Goal: Transaction & Acquisition: Purchase product/service

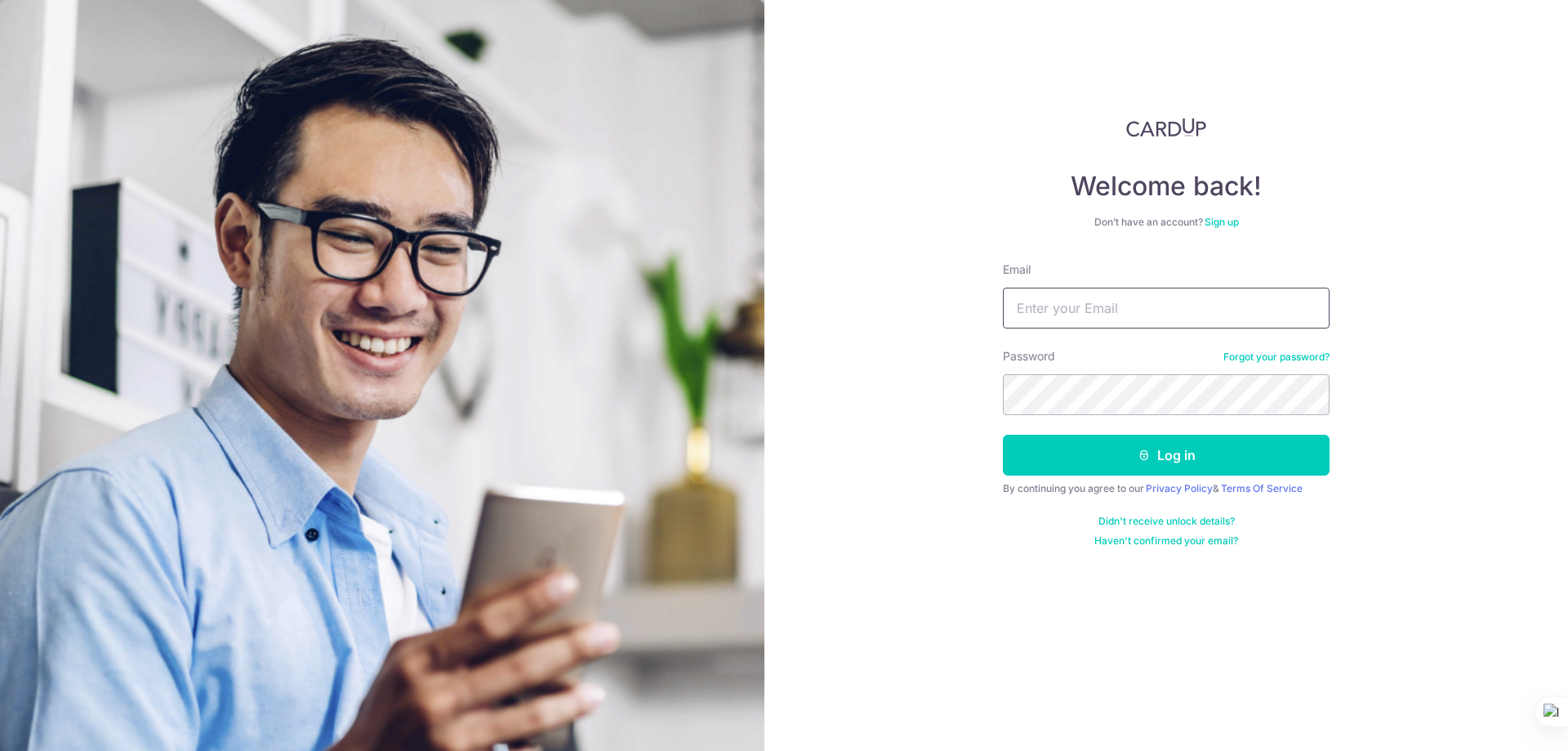
click at [1092, 318] on input "Email" at bounding box center [1166, 308] width 327 height 41
click at [1078, 305] on input "Email" at bounding box center [1166, 308] width 327 height 41
type input "tanpeiting96@hotmail.com"
click at [1095, 81] on div "Welcome back! Don’t have an account? Sign up Email tanpeiting96@hotmail.com Pas…" at bounding box center [1167, 375] width 804 height 751
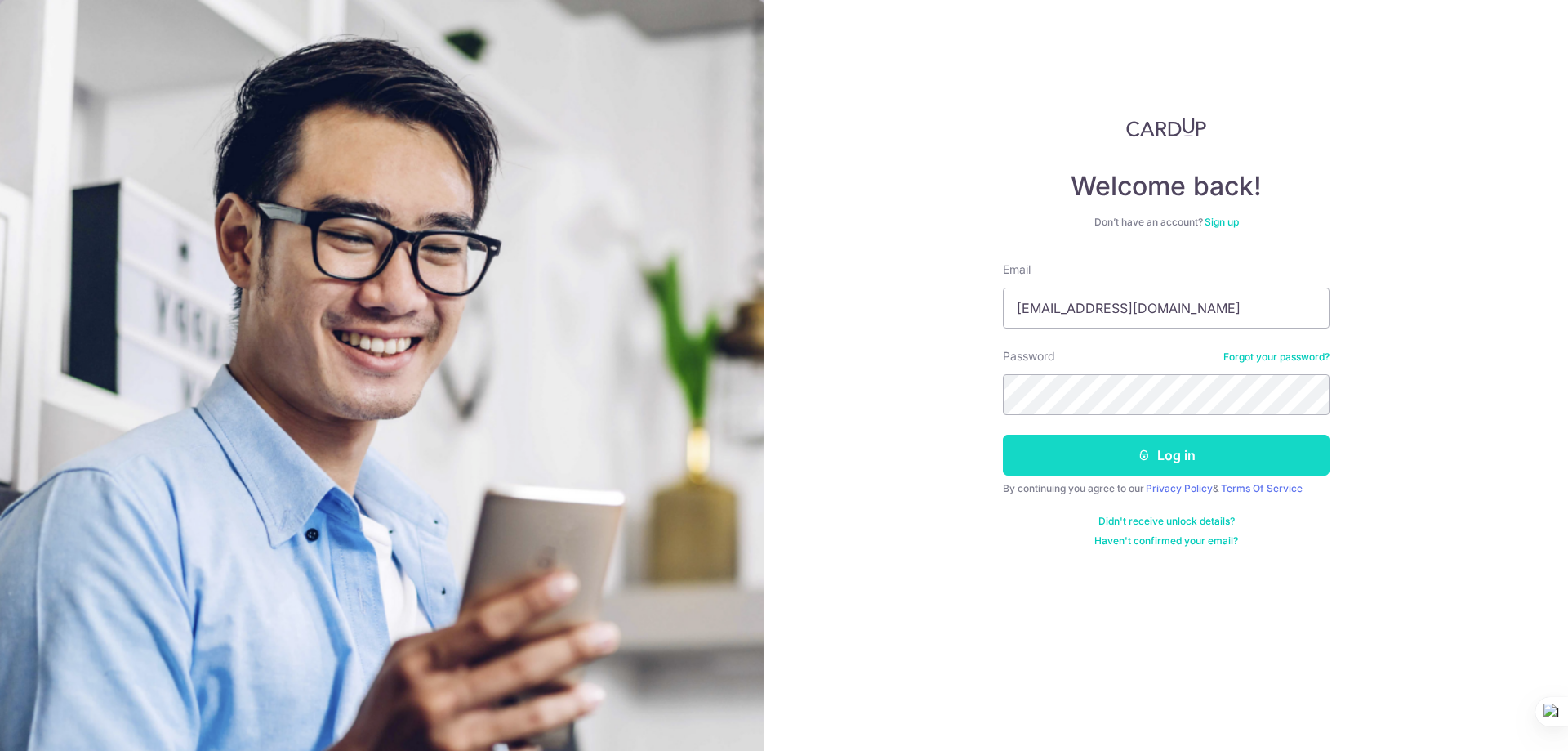
click at [1141, 453] on icon "submit" at bounding box center [1144, 455] width 13 height 13
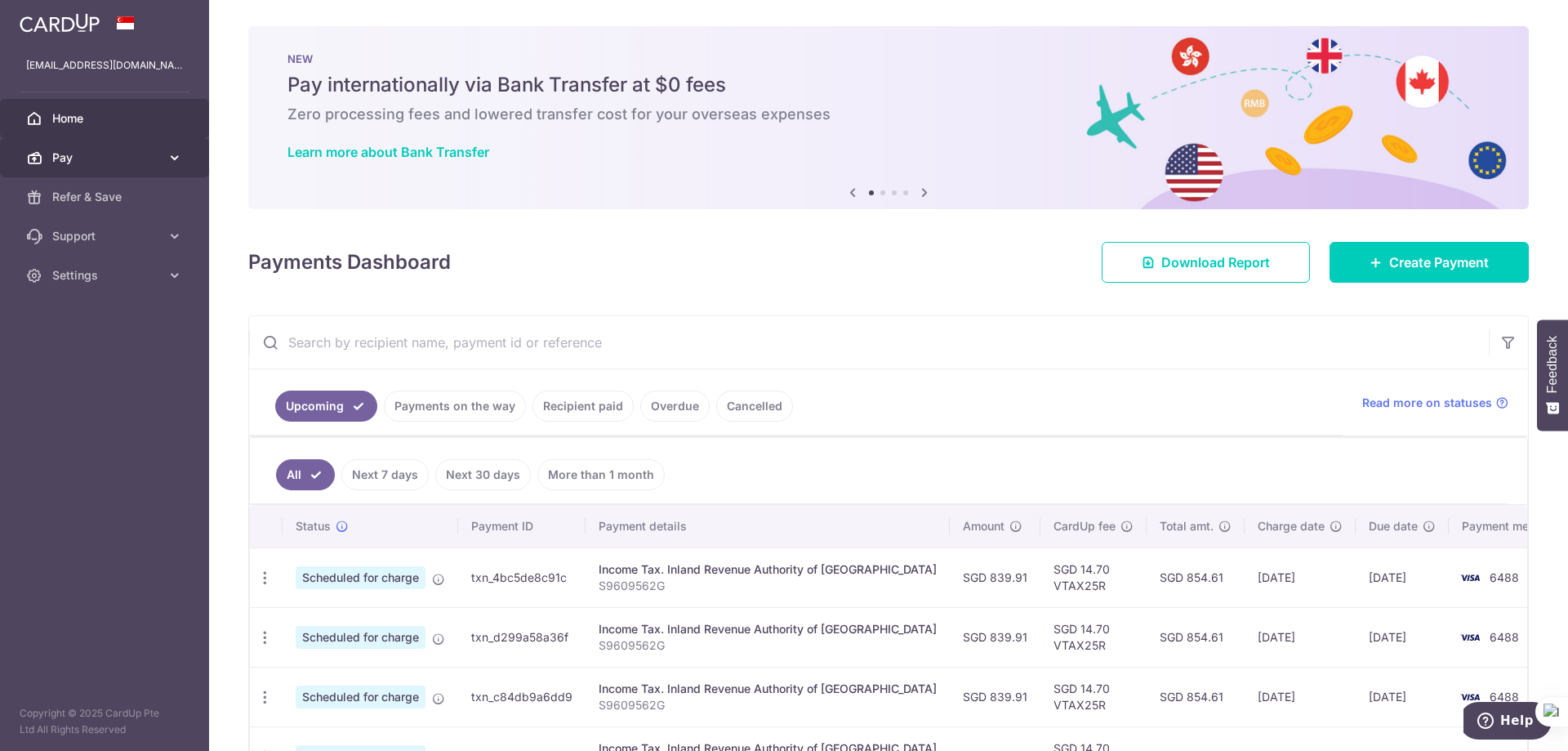
click at [172, 151] on icon at bounding box center [174, 158] width 16 height 16
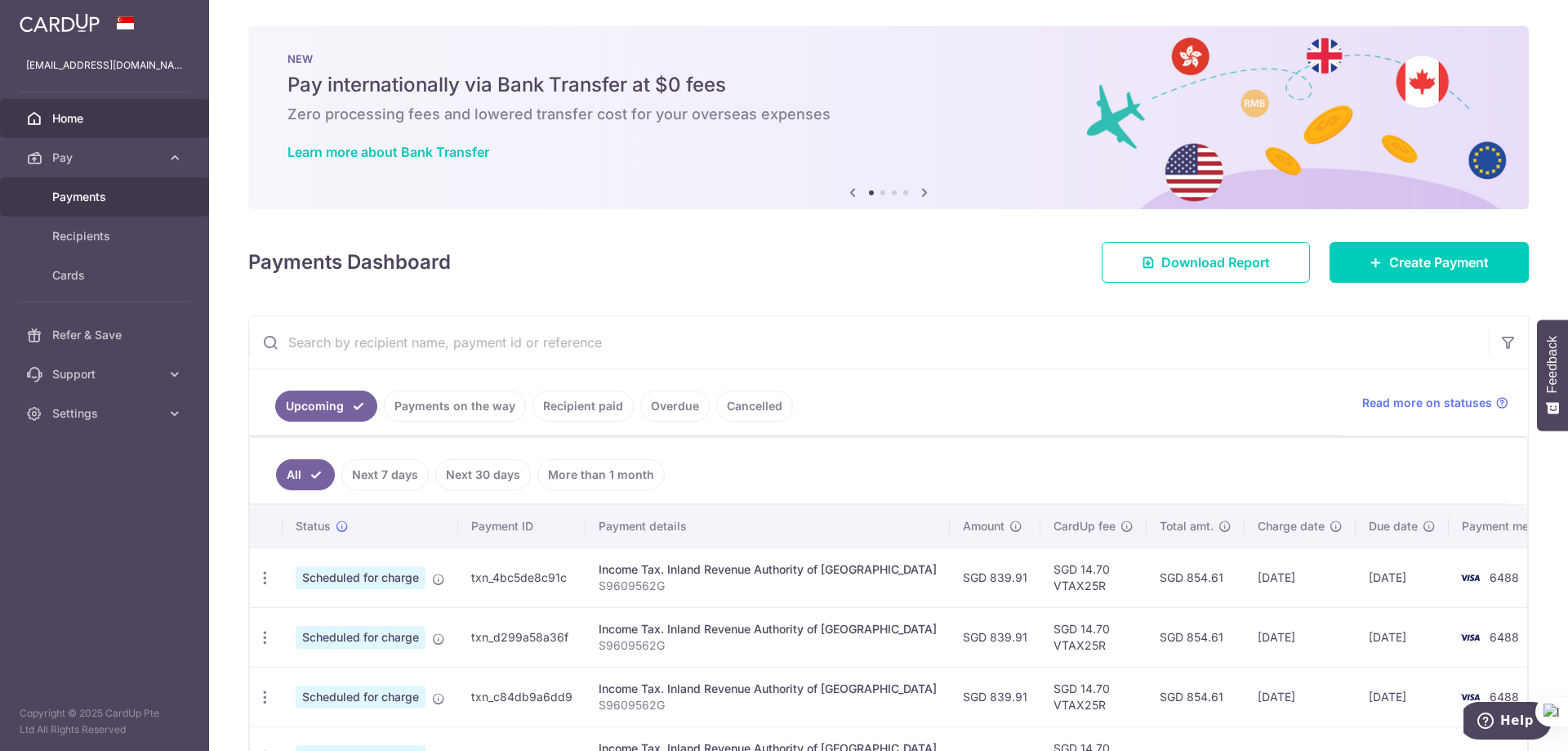
click at [100, 188] on link "Payments" at bounding box center [104, 197] width 209 height 39
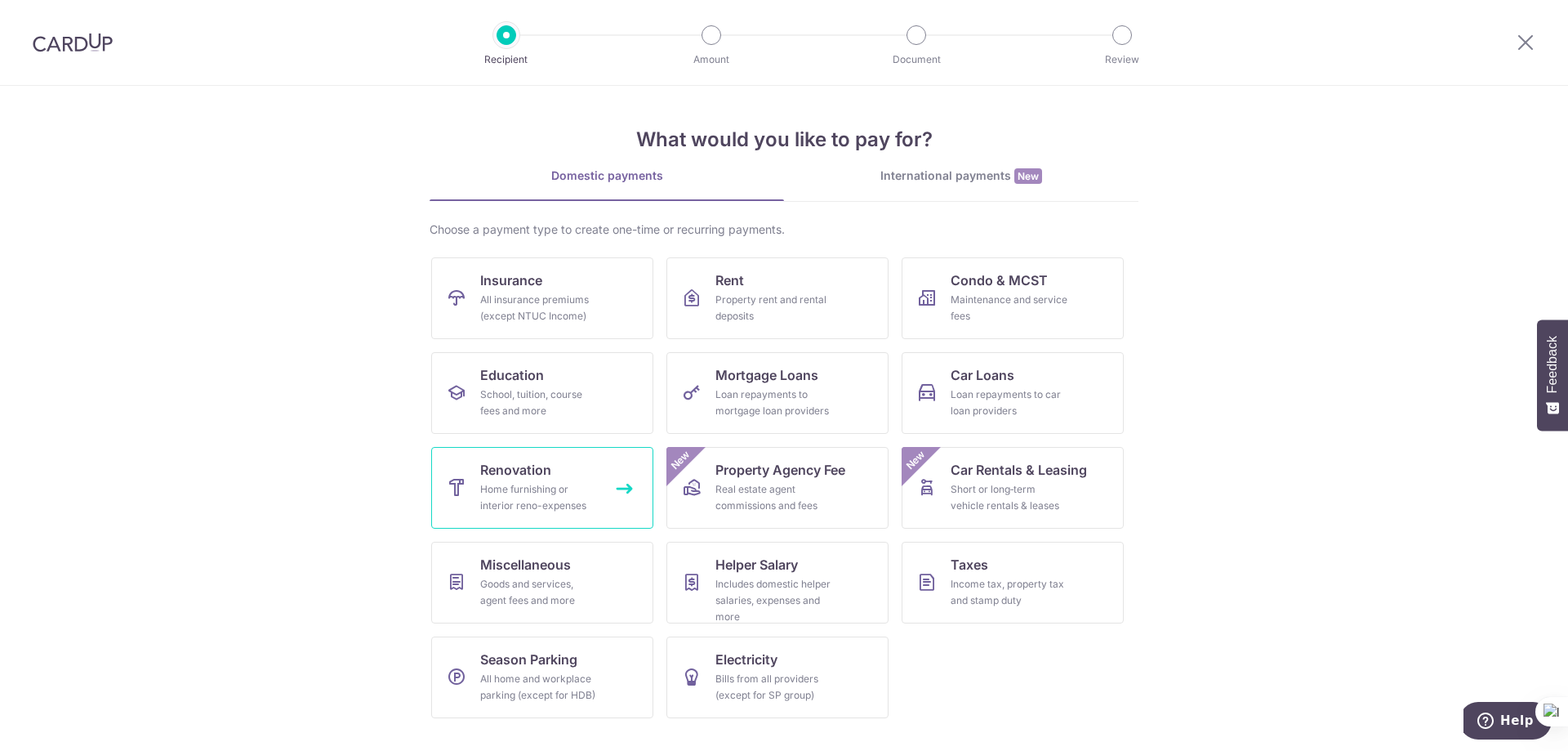
click at [560, 472] on link "Renovation Home furnishing or interior reno-expenses" at bounding box center [542, 488] width 222 height 81
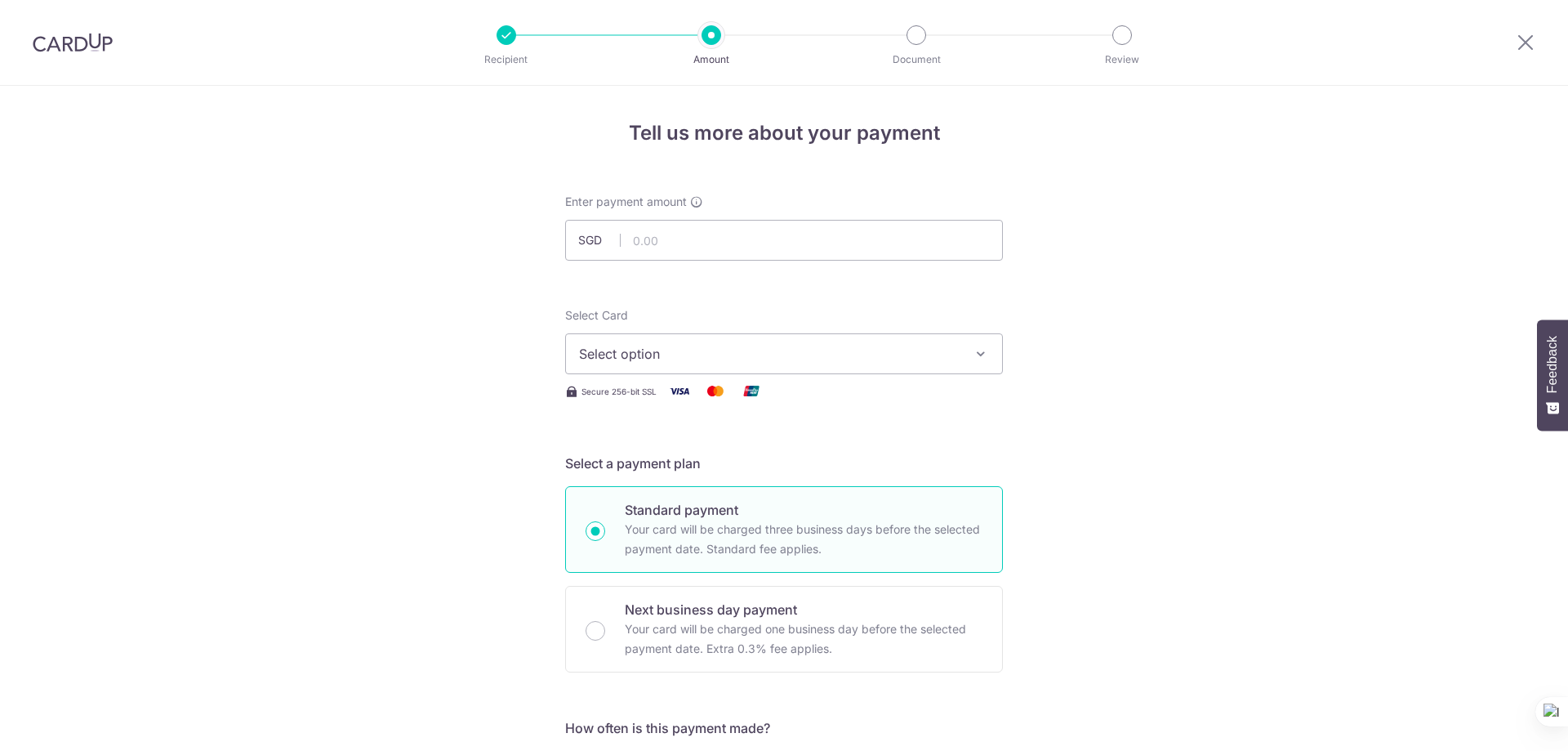
click at [722, 248] on input "text" at bounding box center [784, 240] width 437 height 41
click at [731, 236] on input "text" at bounding box center [784, 240] width 437 height 41
type input "3,125.00"
click at [705, 353] on span "Select option" at bounding box center [769, 353] width 380 height 20
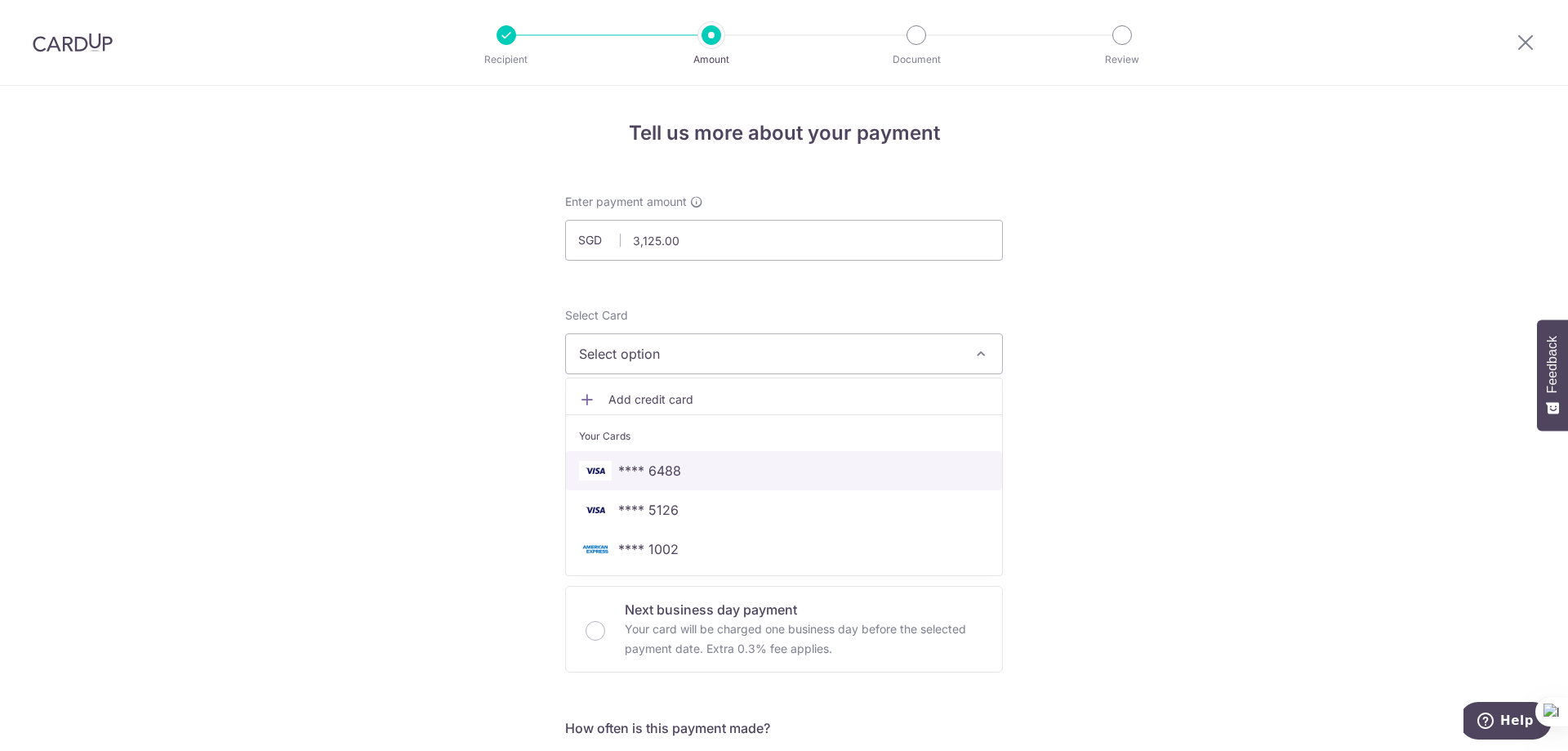
click at [702, 476] on span "**** 6488" at bounding box center [784, 470] width 410 height 20
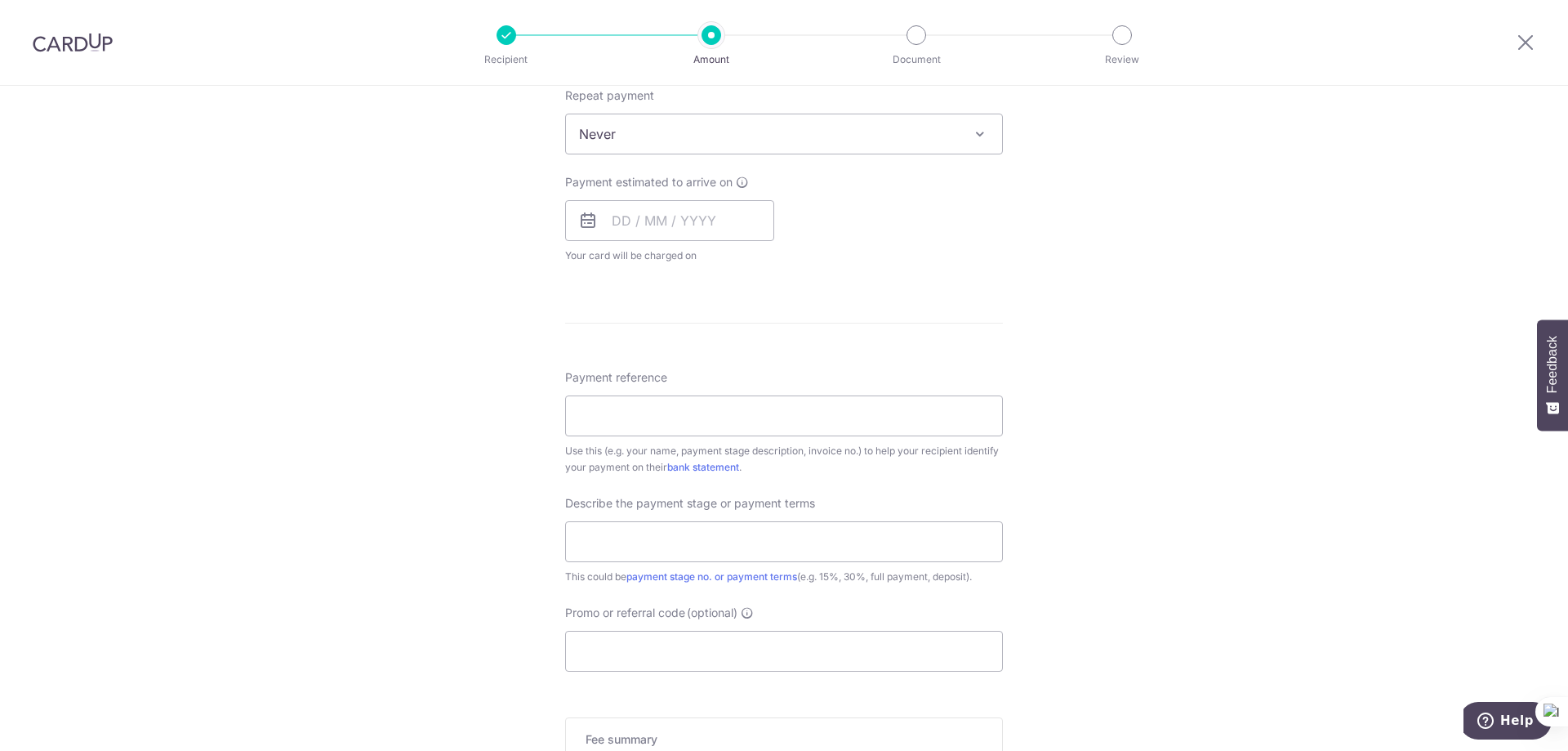
scroll to position [653, 0]
click at [688, 214] on input "text" at bounding box center [670, 230] width 209 height 41
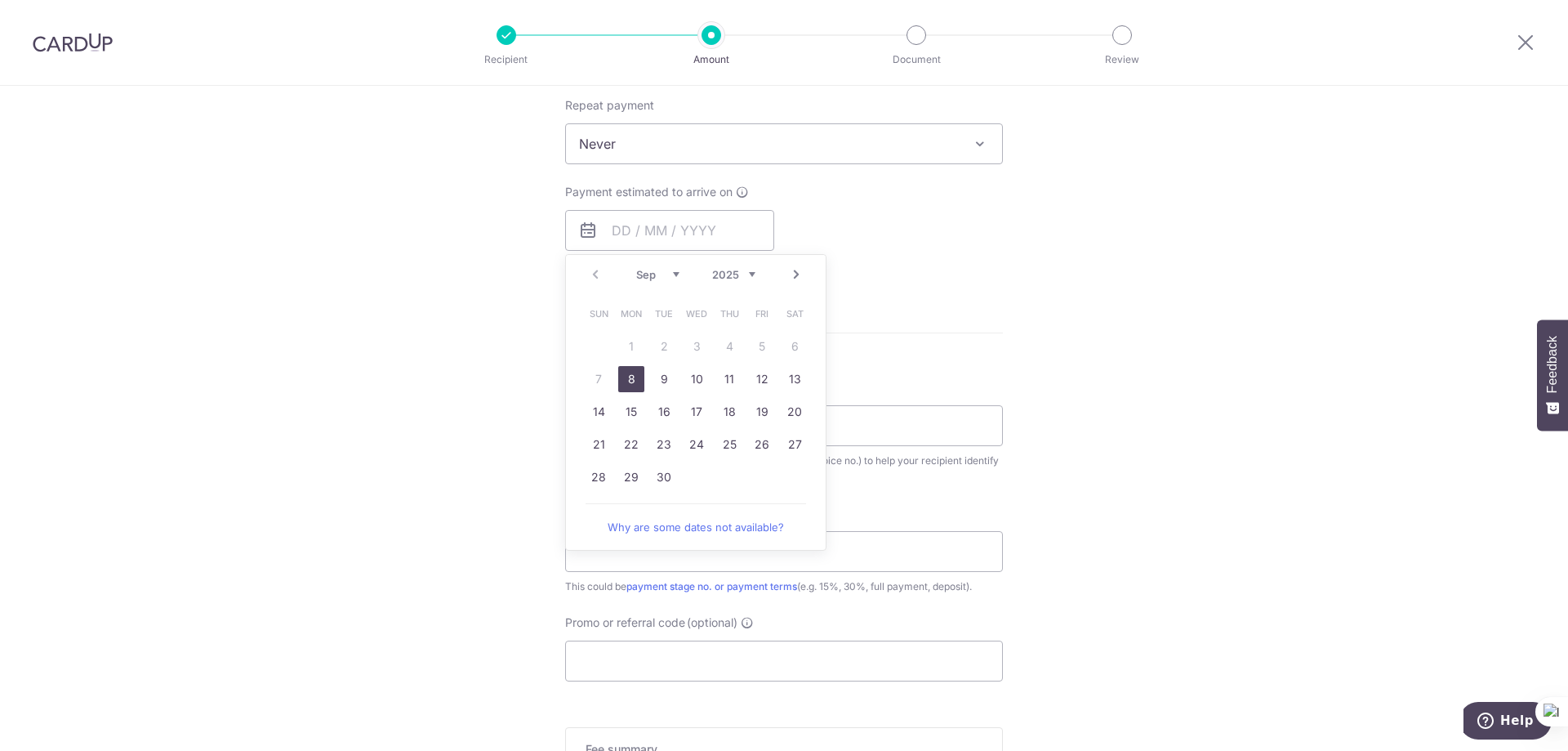
click at [632, 377] on link "8" at bounding box center [632, 379] width 26 height 26
type input "08/09/2025"
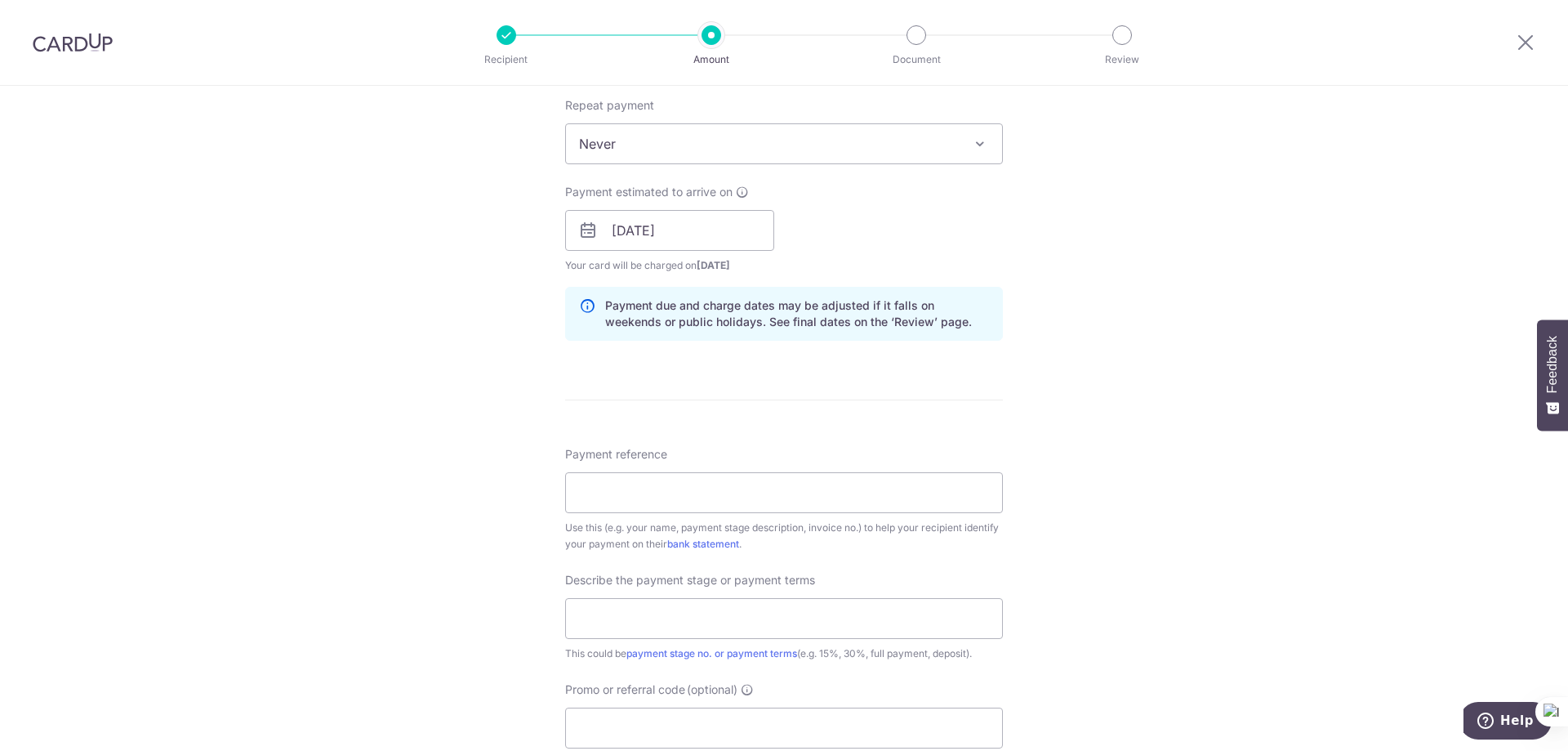
click at [473, 381] on div "Tell us more about your payment Enter payment amount SGD 3,125.00 3125.00 Selec…" at bounding box center [784, 259] width 1568 height 1654
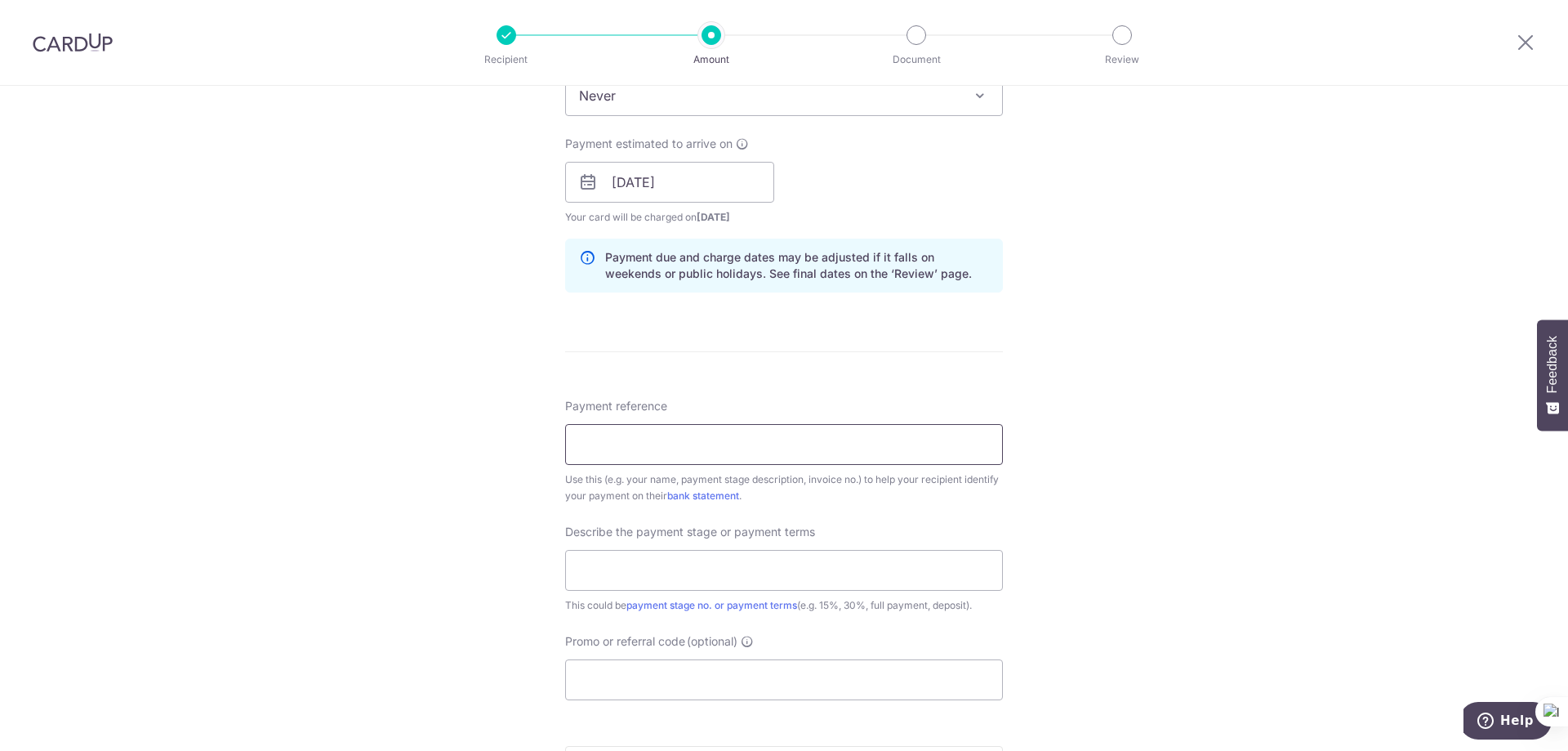
scroll to position [735, 0]
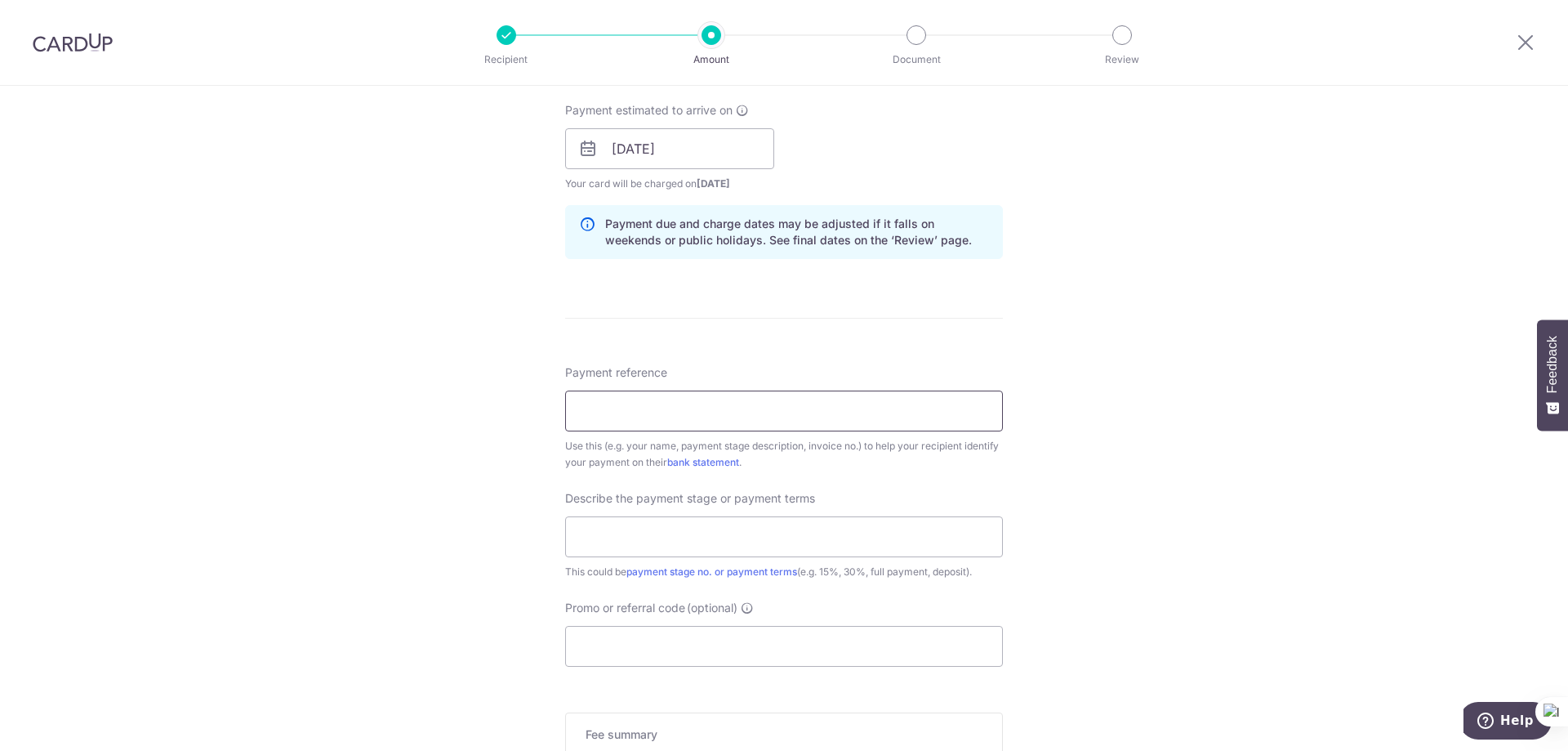
click at [641, 396] on input "Payment reference" at bounding box center [784, 411] width 437 height 41
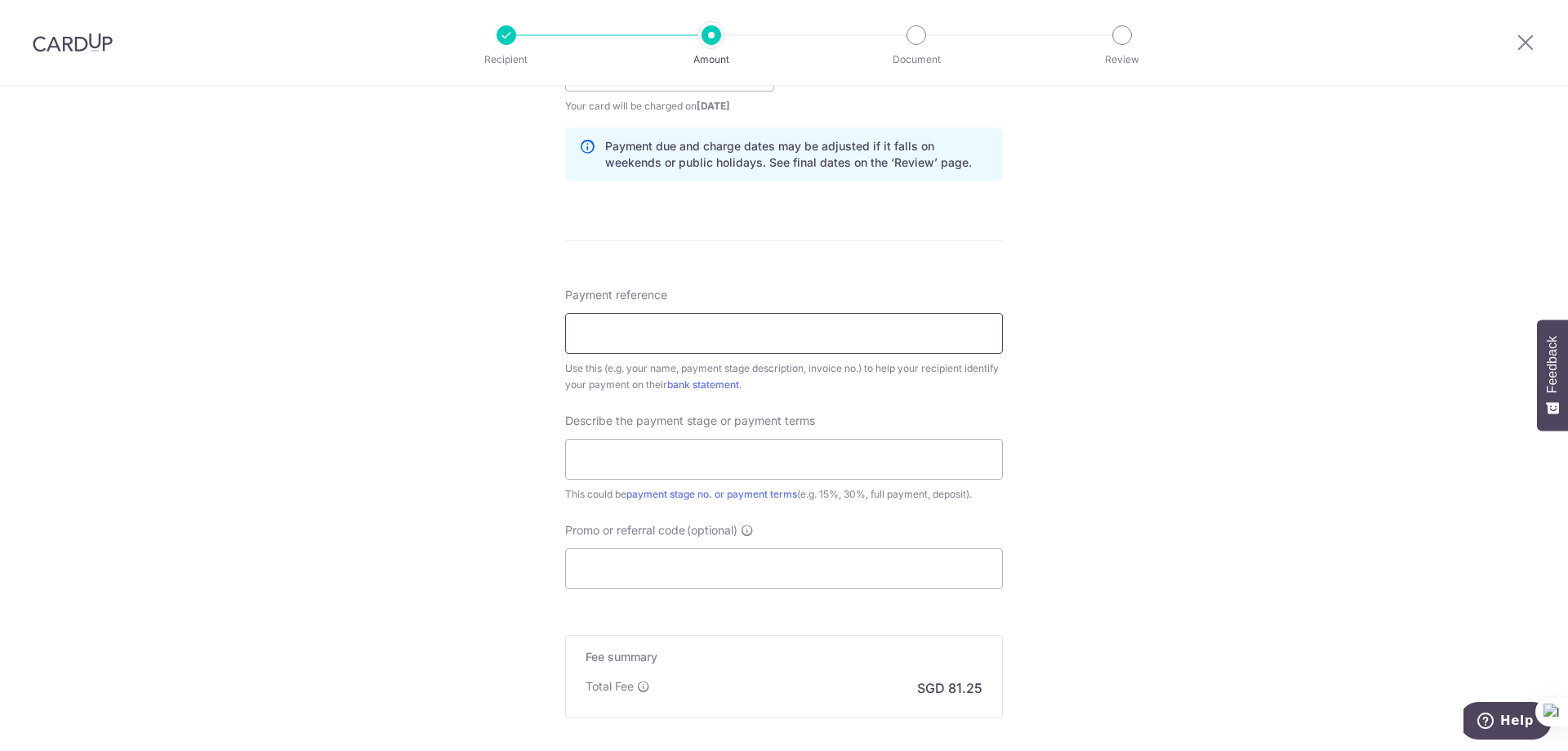
scroll to position [817, 0]
click at [909, 461] on input "text" at bounding box center [784, 455] width 437 height 41
click at [865, 327] on input "Payment reference" at bounding box center [784, 328] width 437 height 41
click at [787, 456] on input "Remaining payment" at bounding box center [784, 455] width 437 height 41
click at [791, 453] on input "Remaining payment" at bounding box center [784, 455] width 437 height 41
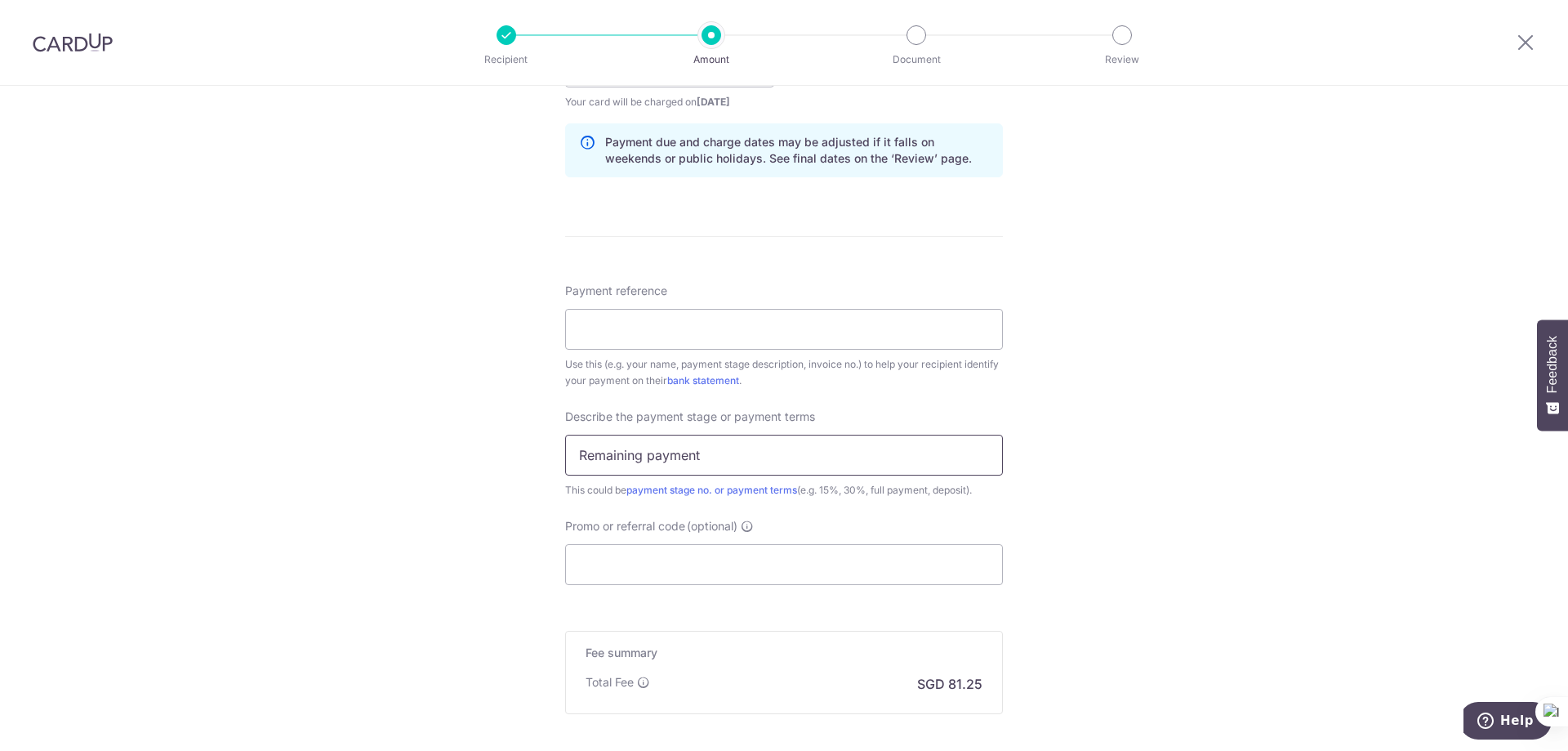
click at [791, 454] on input "Remaining payment" at bounding box center [784, 455] width 437 height 41
type input "Remaining payment, installation"
click at [706, 322] on input "Payment reference" at bounding box center [784, 328] width 437 height 41
click at [713, 328] on input "Payment reference" at bounding box center [784, 328] width 437 height 41
click at [711, 332] on input "Payment reference" at bounding box center [784, 328] width 437 height 41
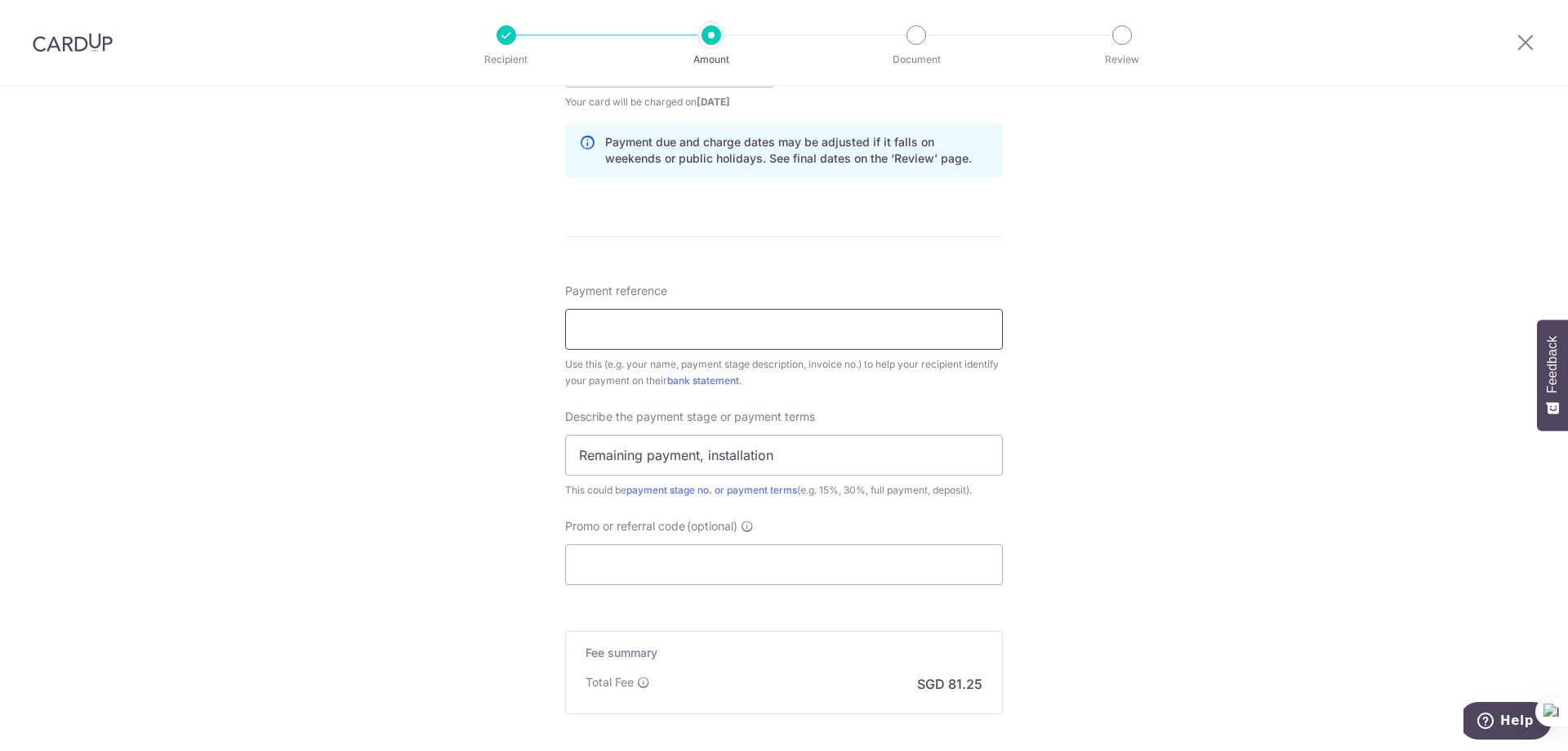
click at [683, 327] on input "Payment reference" at bounding box center [784, 328] width 437 height 41
paste input "2025AS0307.1"
click at [682, 333] on input "2025AS0307.1" at bounding box center [784, 328] width 437 height 41
click at [481, 356] on div "Tell us more about your payment Enter payment amount SGD 3,125.00 3125.00 Selec…" at bounding box center [784, 95] width 1568 height 1654
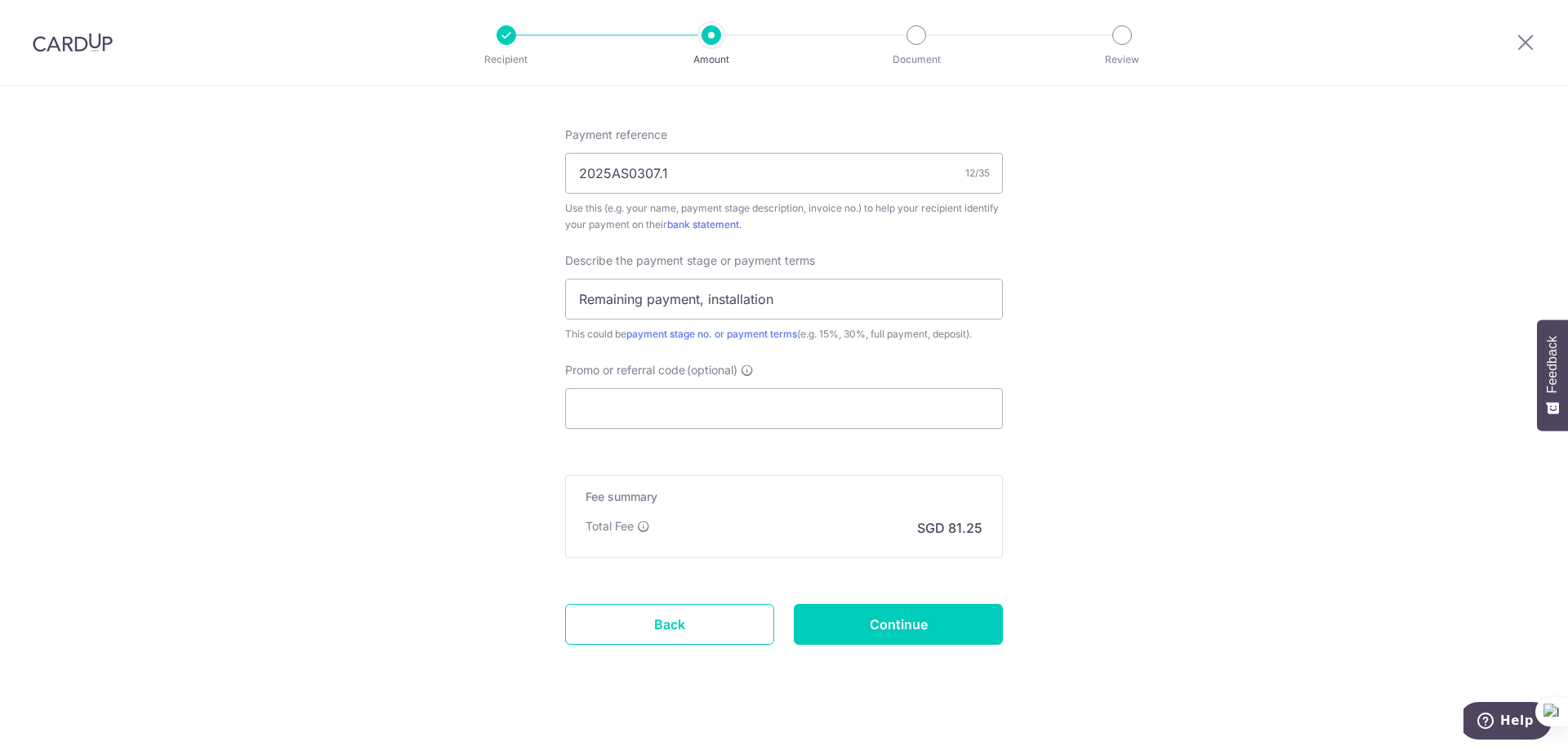
scroll to position [981, 0]
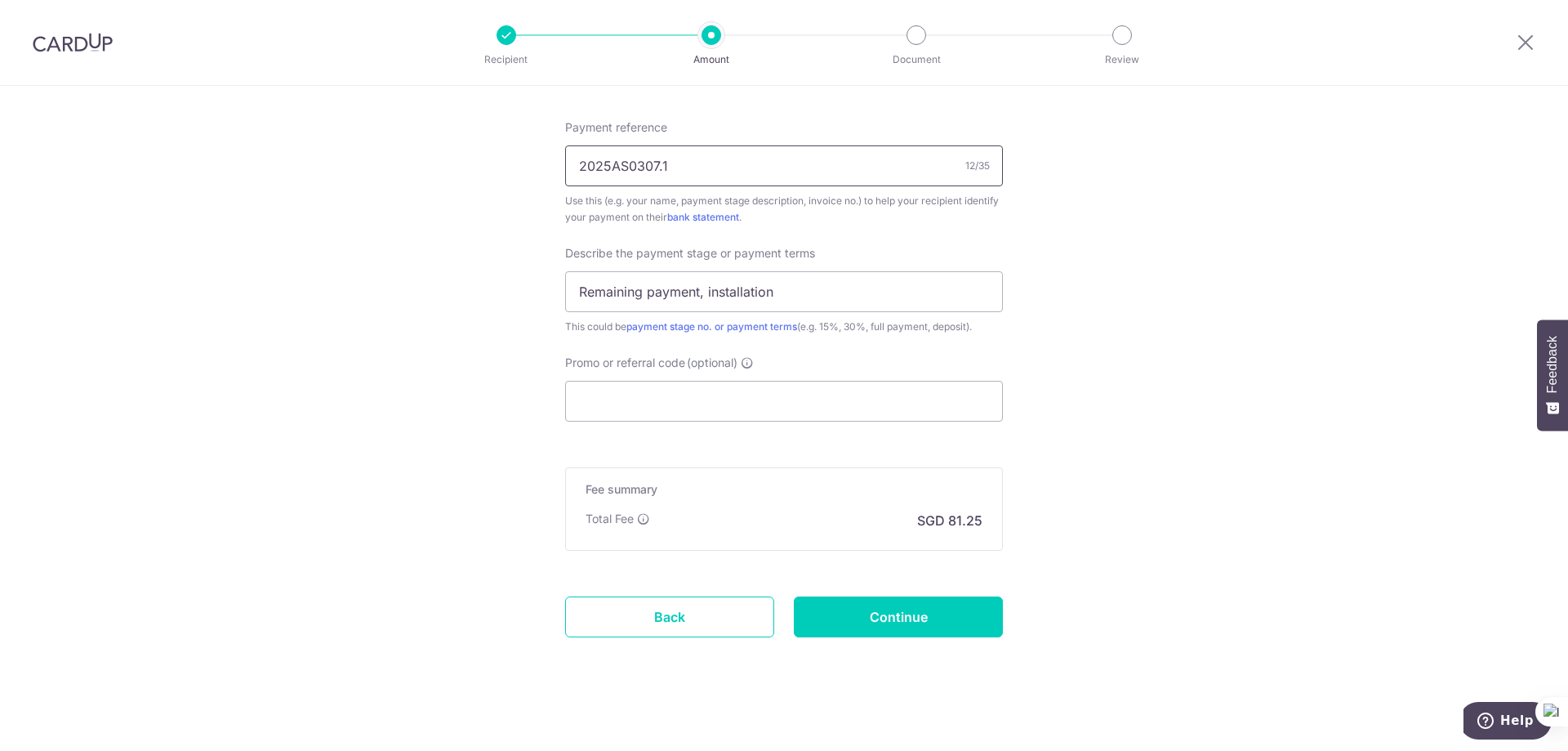
click at [807, 172] on input "2025AS0307.1" at bounding box center [784, 165] width 437 height 41
type input "2025AS0307.1 Dylan"
click at [694, 411] on input "Promo or referral code (optional)" at bounding box center [784, 400] width 437 height 41
click at [882, 399] on input "Promo or referral code (optional)" at bounding box center [784, 400] width 437 height 41
paste input "RENO25ONE"
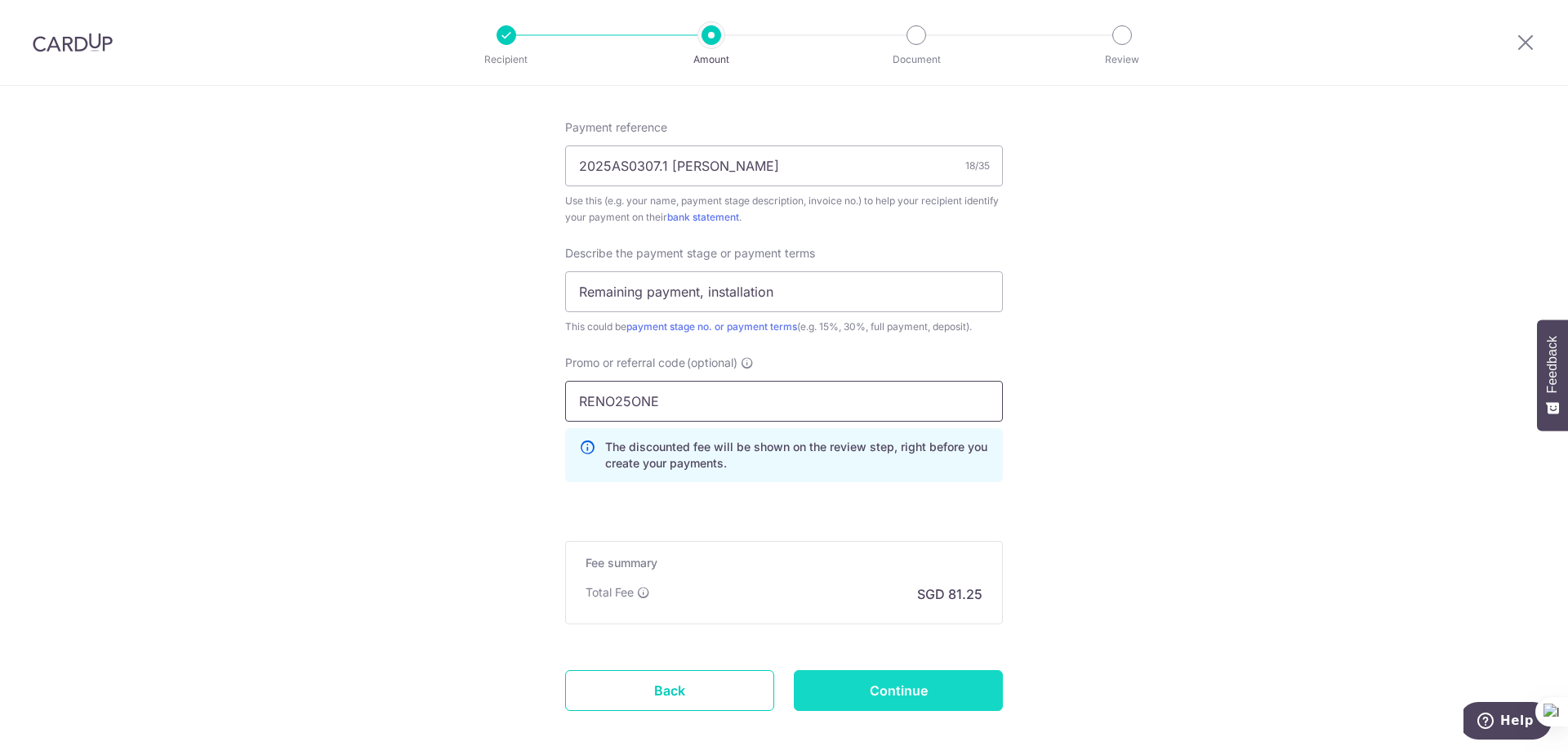
type input "RENO25ONE"
click at [924, 693] on input "Continue" at bounding box center [898, 689] width 209 height 41
type input "Create Schedule"
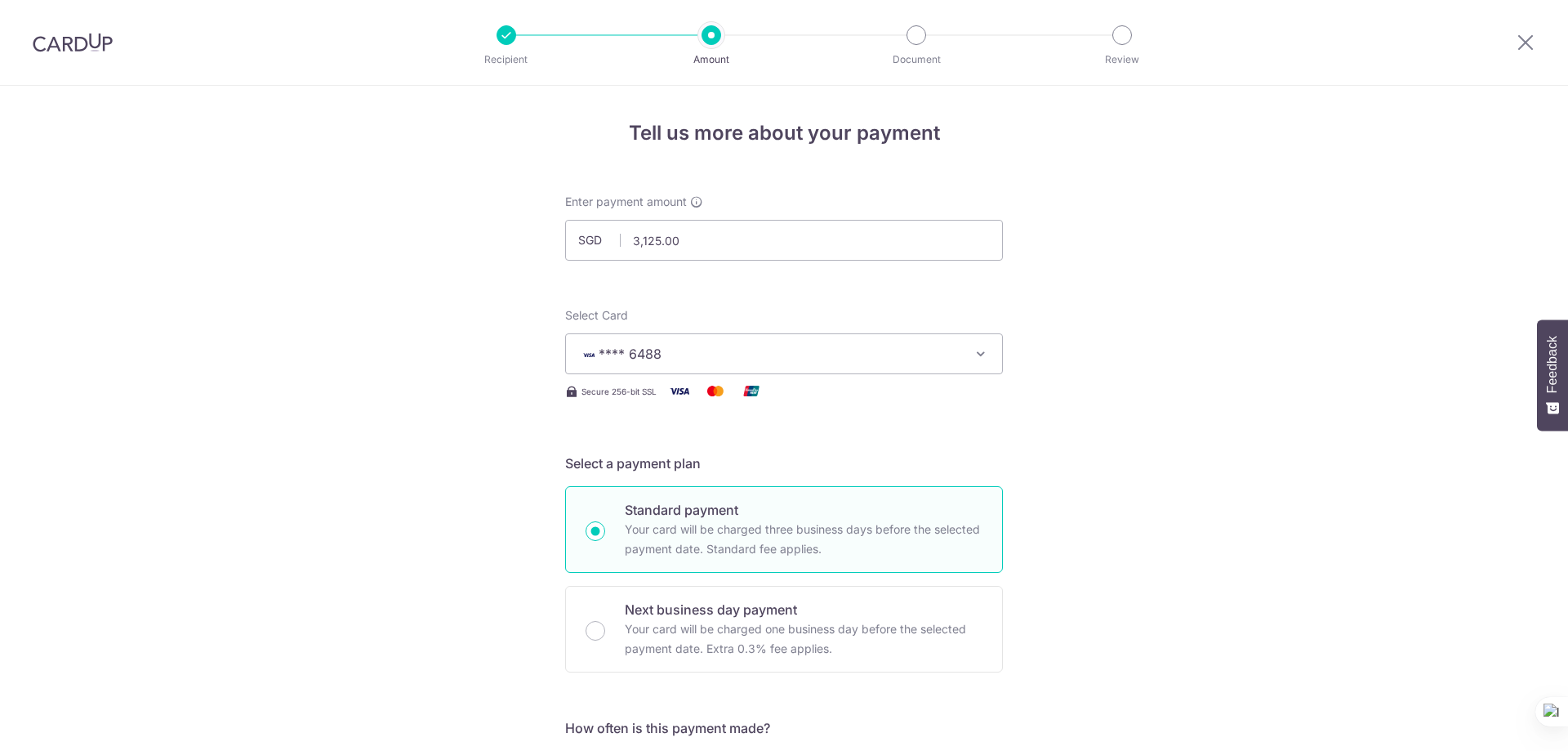
scroll to position [923, 0]
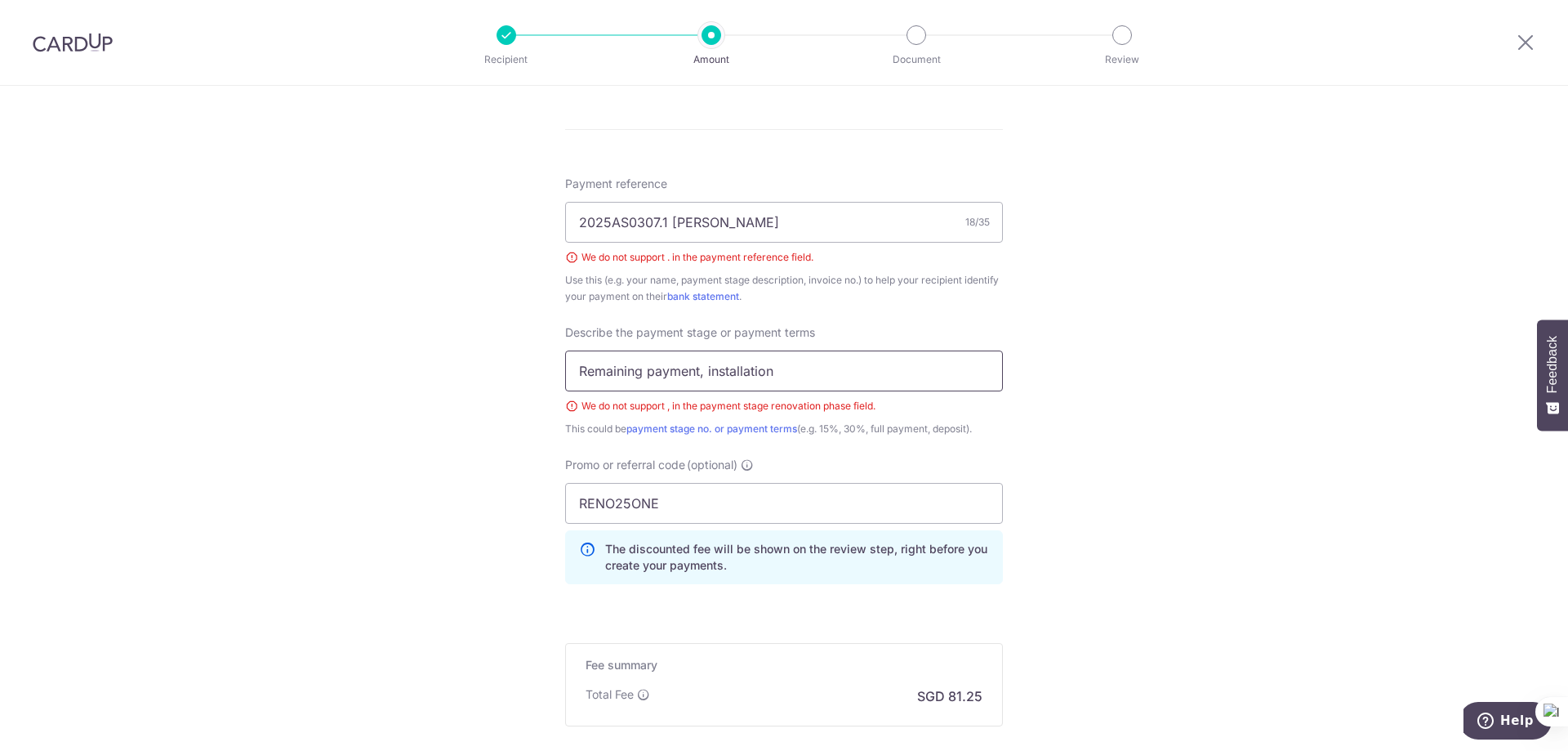
click at [698, 372] on input "Remaining payment, installation" at bounding box center [784, 371] width 437 height 41
type input "Remaining payment and installation"
click at [661, 221] on input "2025AS0307.1 Dylan" at bounding box center [784, 222] width 437 height 41
type input "2025AS0307 Dylan"
click at [406, 334] on div "Tell us more about your payment Enter payment amount SGD 3,125.00 3125.00 Selec…" at bounding box center [784, 49] width 1568 height 1773
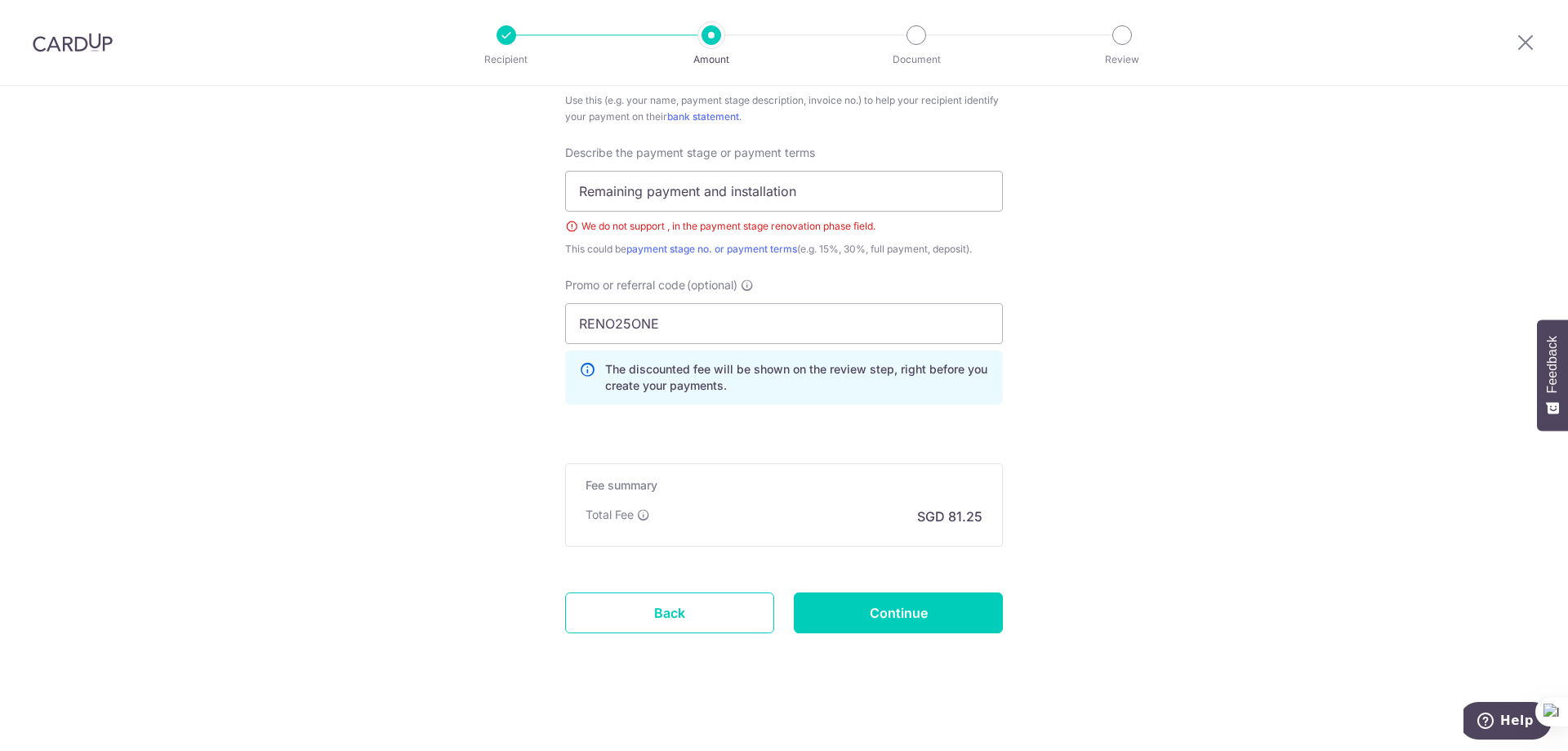
scroll to position [1109, 0]
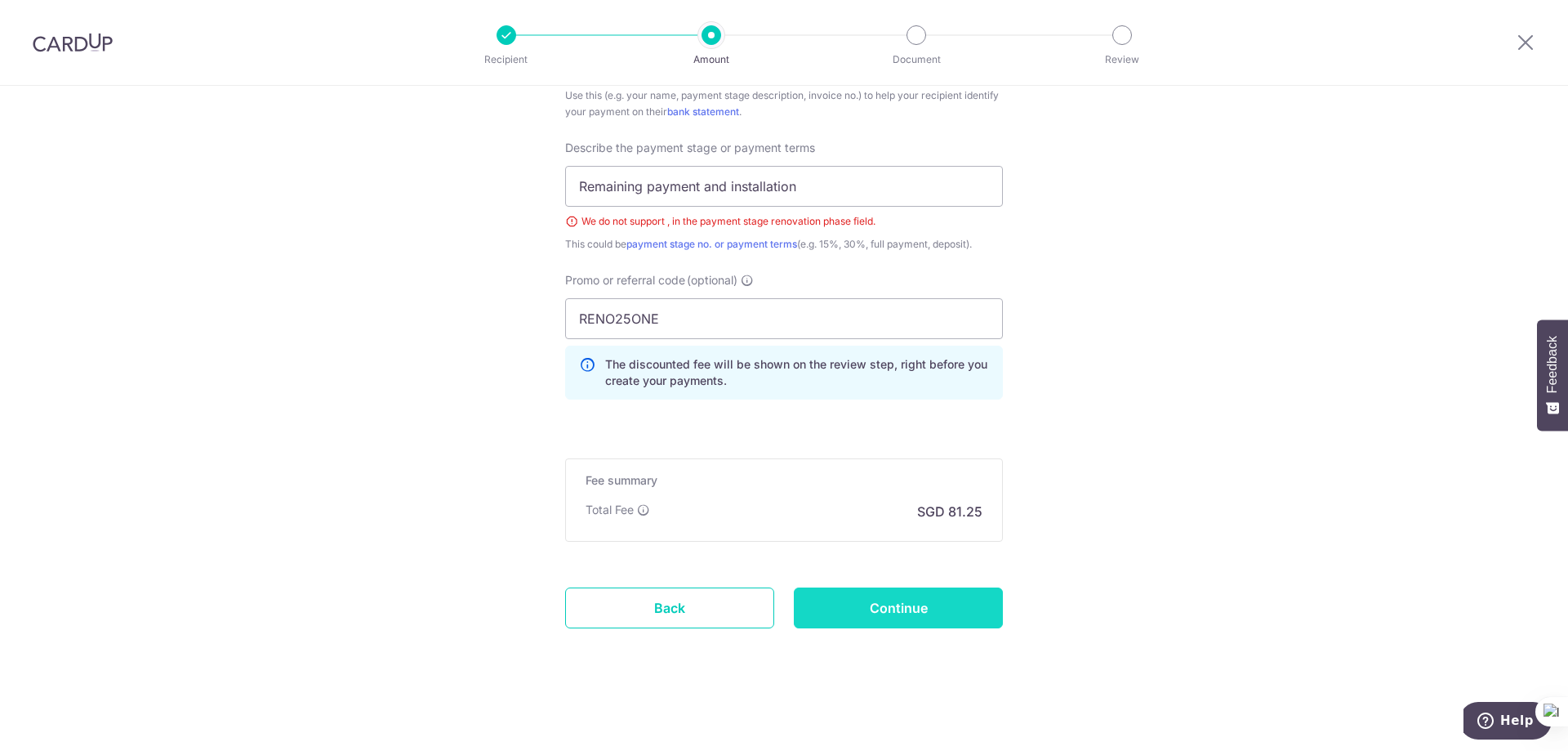
click at [844, 602] on input "Continue" at bounding box center [898, 607] width 209 height 41
type input "Create Schedule"
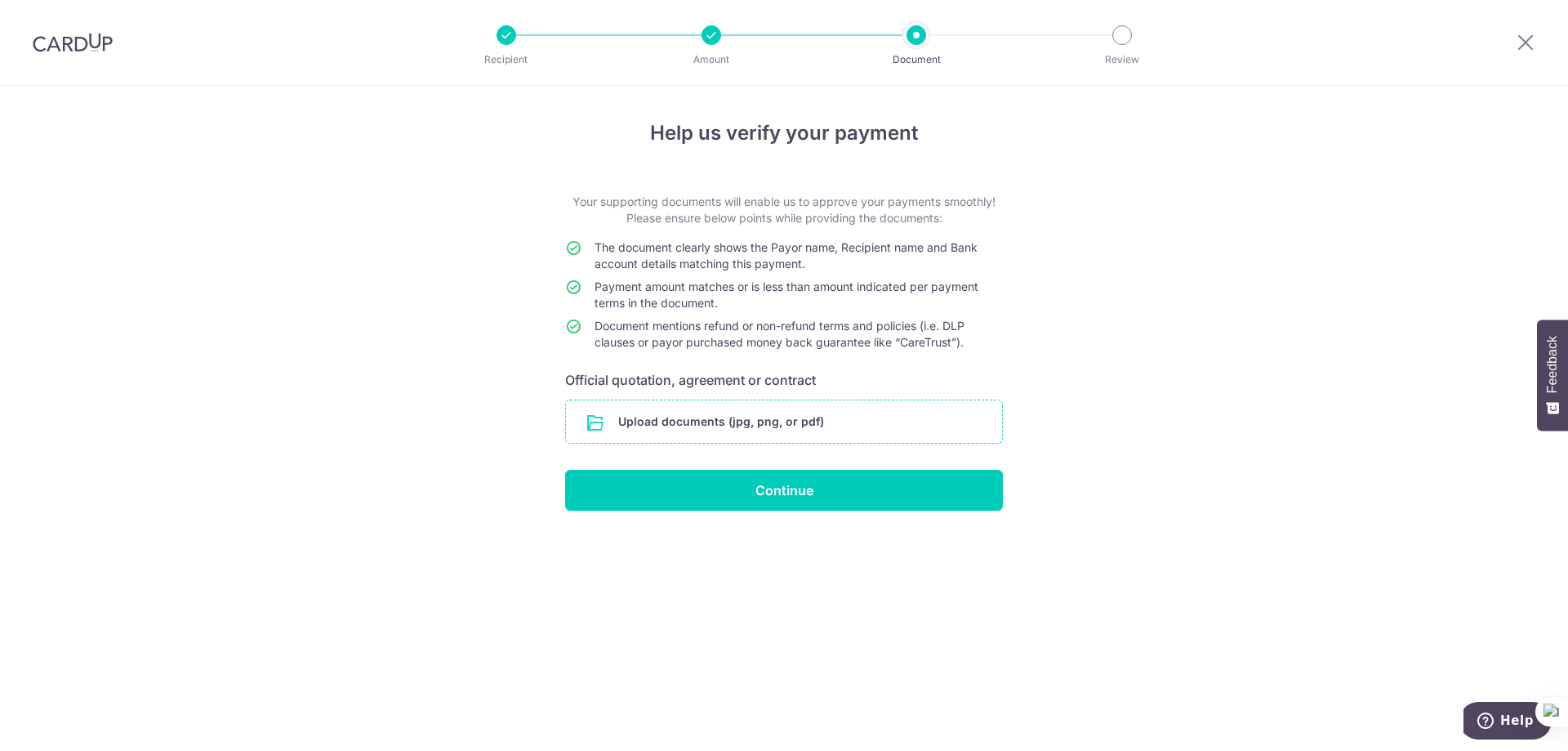
click at [669, 422] on input "file" at bounding box center [784, 421] width 437 height 42
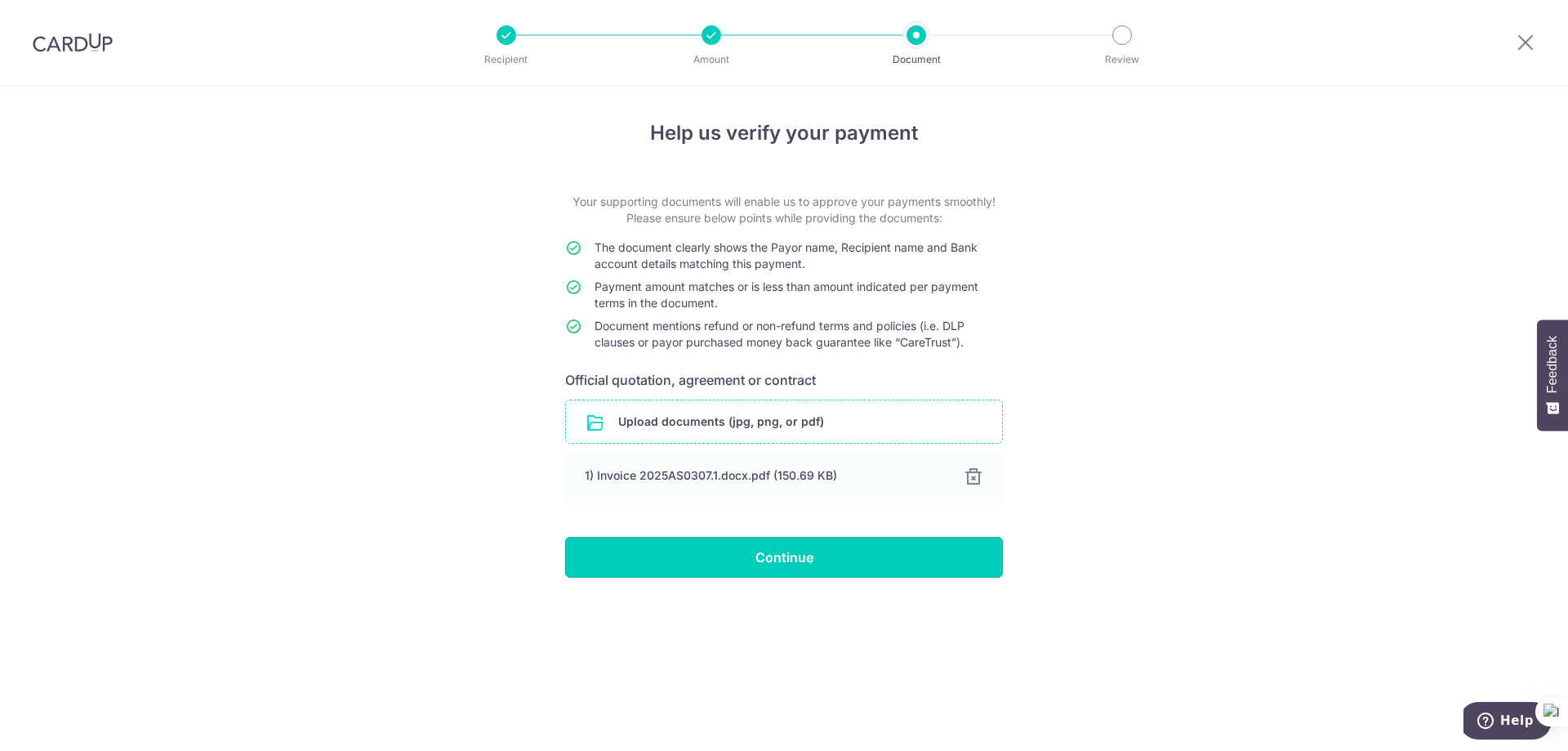
click at [813, 566] on input "Continue" at bounding box center [784, 557] width 437 height 41
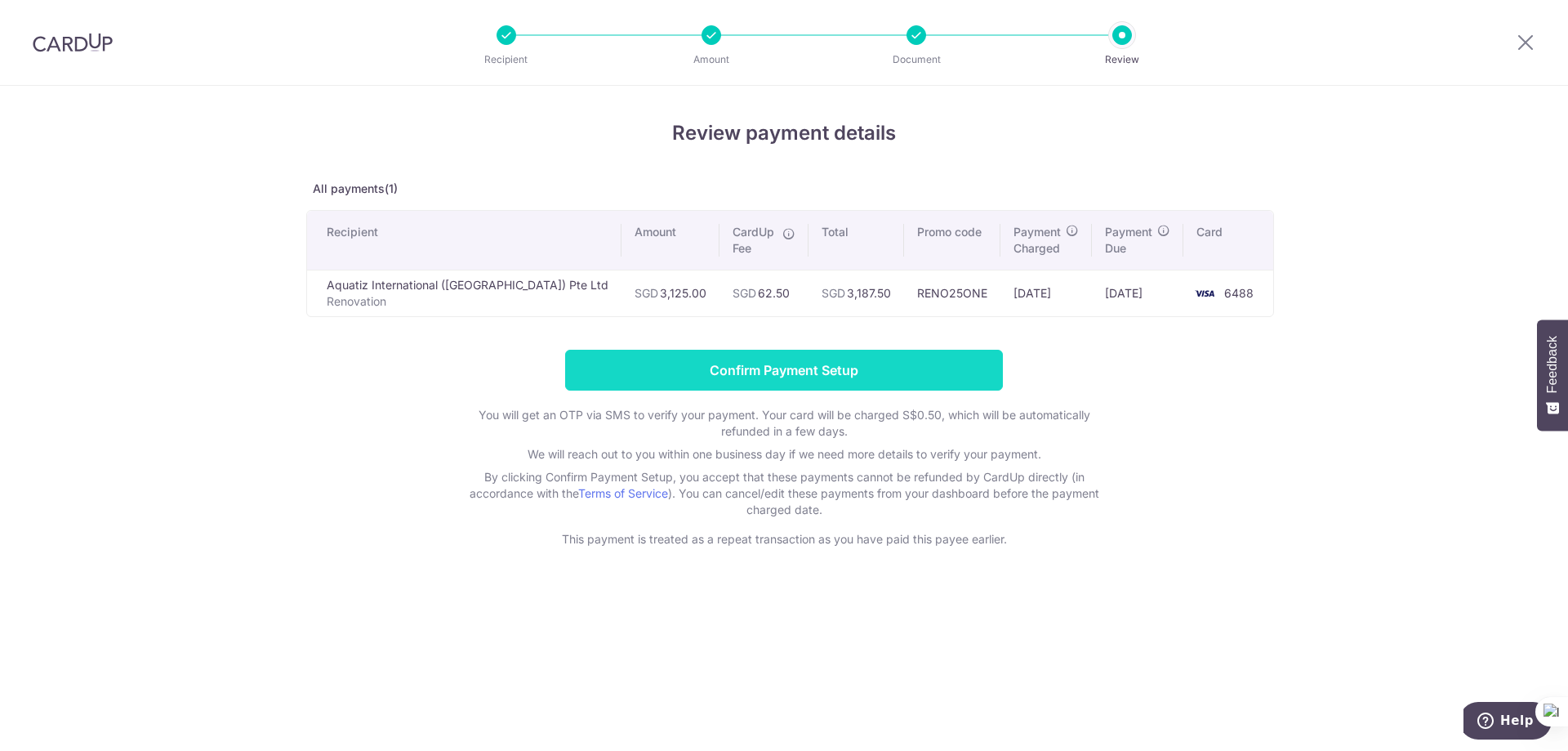
click at [767, 379] on input "Confirm Payment Setup" at bounding box center [784, 370] width 437 height 41
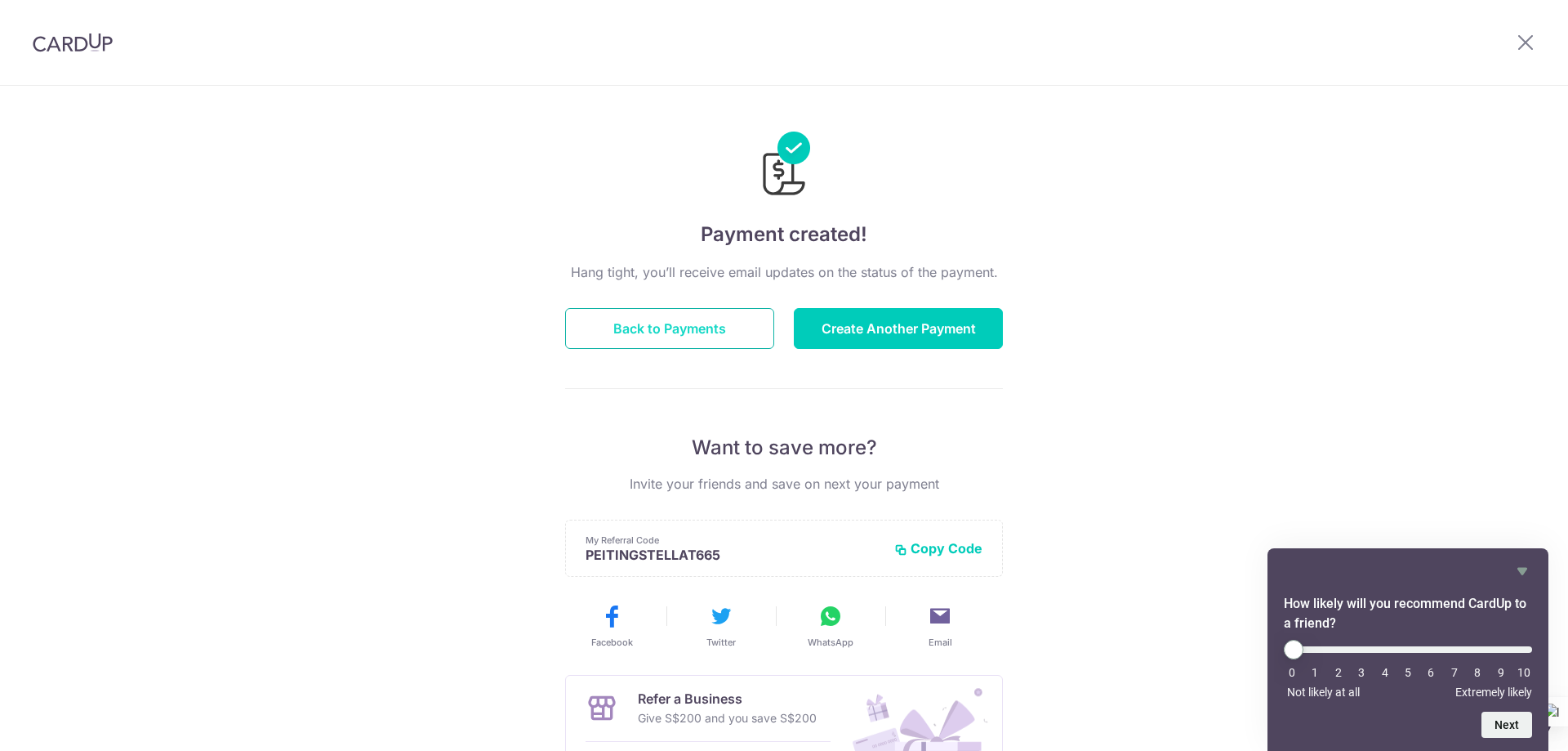
click at [737, 327] on button "Back to Payments" at bounding box center [670, 327] width 209 height 41
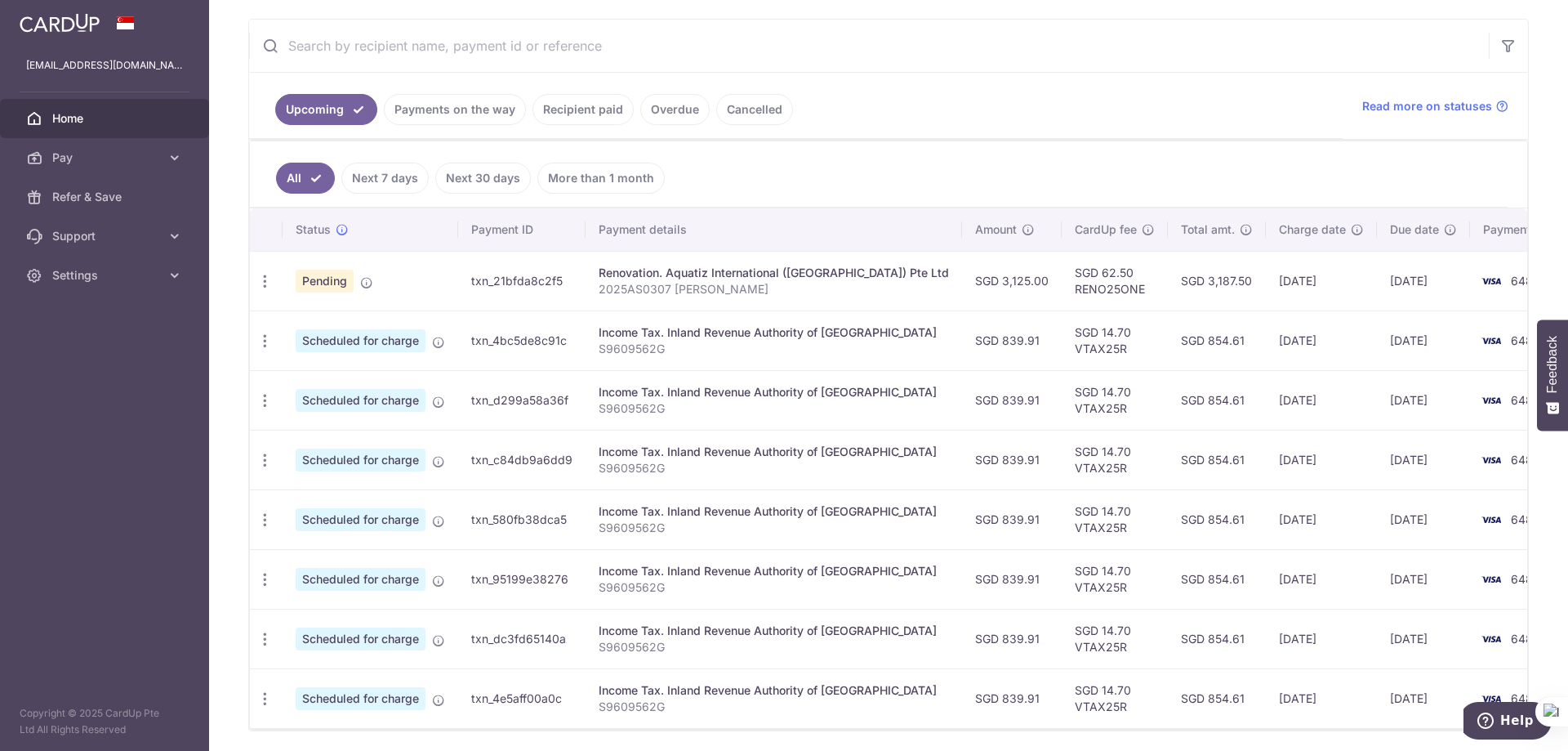
scroll to position [327, 0]
